Goal: Task Accomplishment & Management: Complete application form

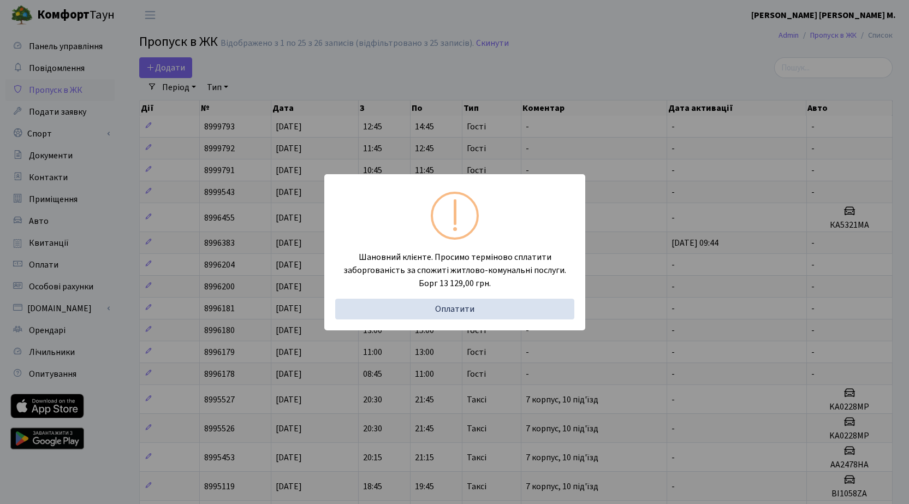
select select "25"
drag, startPoint x: 649, startPoint y: 75, endPoint x: 361, endPoint y: 78, distance: 287.7
click at [643, 75] on div "Шановний клієнте. Просимо терміново сплатити заборгованість за спожиті житлово-…" at bounding box center [454, 252] width 909 height 504
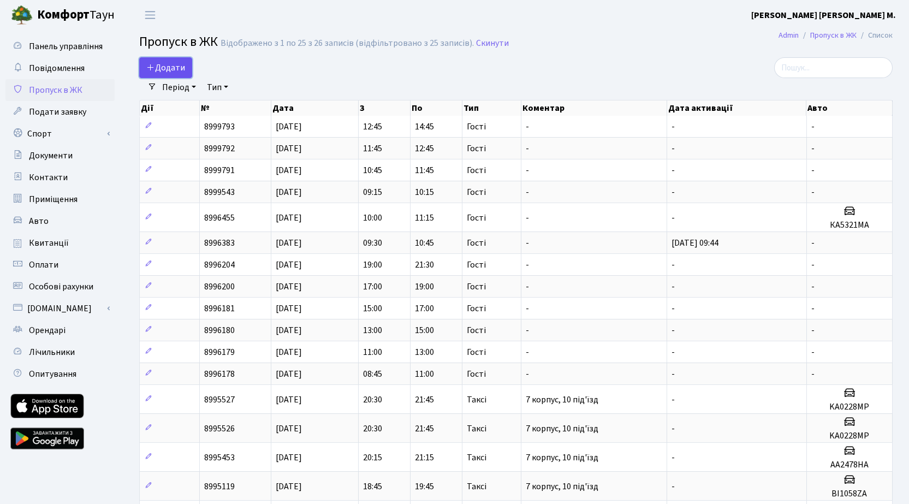
click at [174, 71] on span "Додати" at bounding box center [165, 68] width 39 height 12
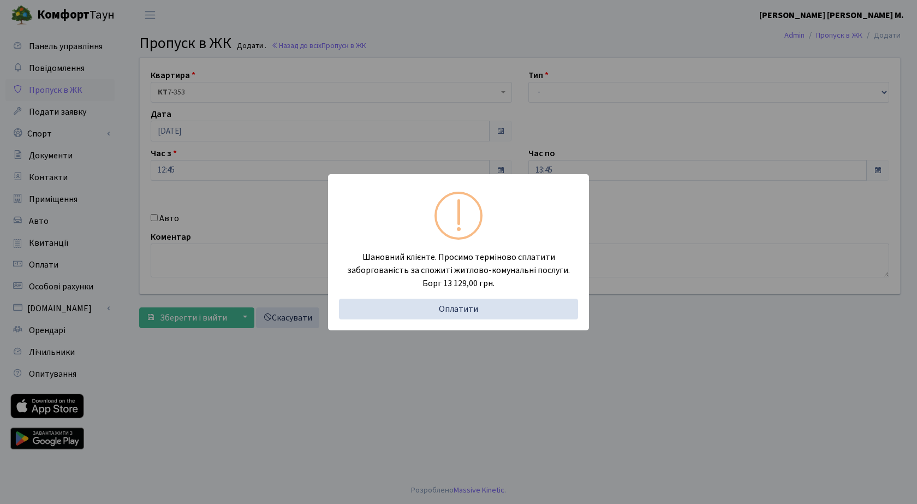
click at [620, 91] on div "Шановний клієнте. Просимо терміново сплатити заборгованість за спожиті житлово-…" at bounding box center [458, 252] width 917 height 504
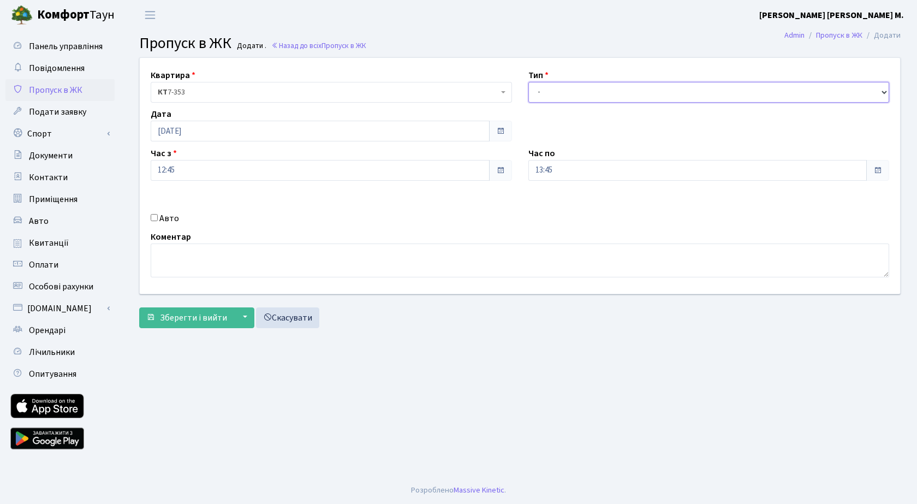
click at [617, 93] on select "- Доставка Таксі Гості Сервіс" at bounding box center [708, 92] width 361 height 21
select select "3"
click at [528, 82] on select "- Доставка Таксі Гості Сервіс" at bounding box center [708, 92] width 361 height 21
click at [193, 324] on button "Зберегти і вийти" at bounding box center [186, 317] width 95 height 21
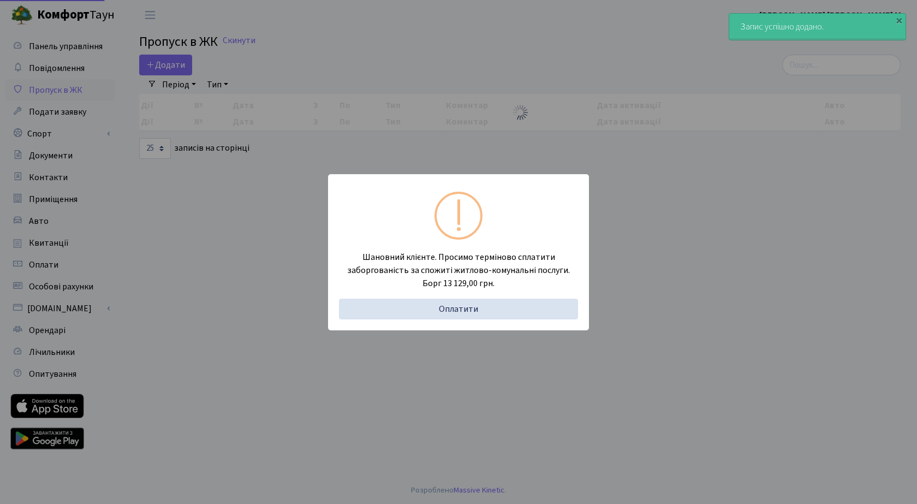
select select "25"
